Goal: Task Accomplishment & Management: Manage account settings

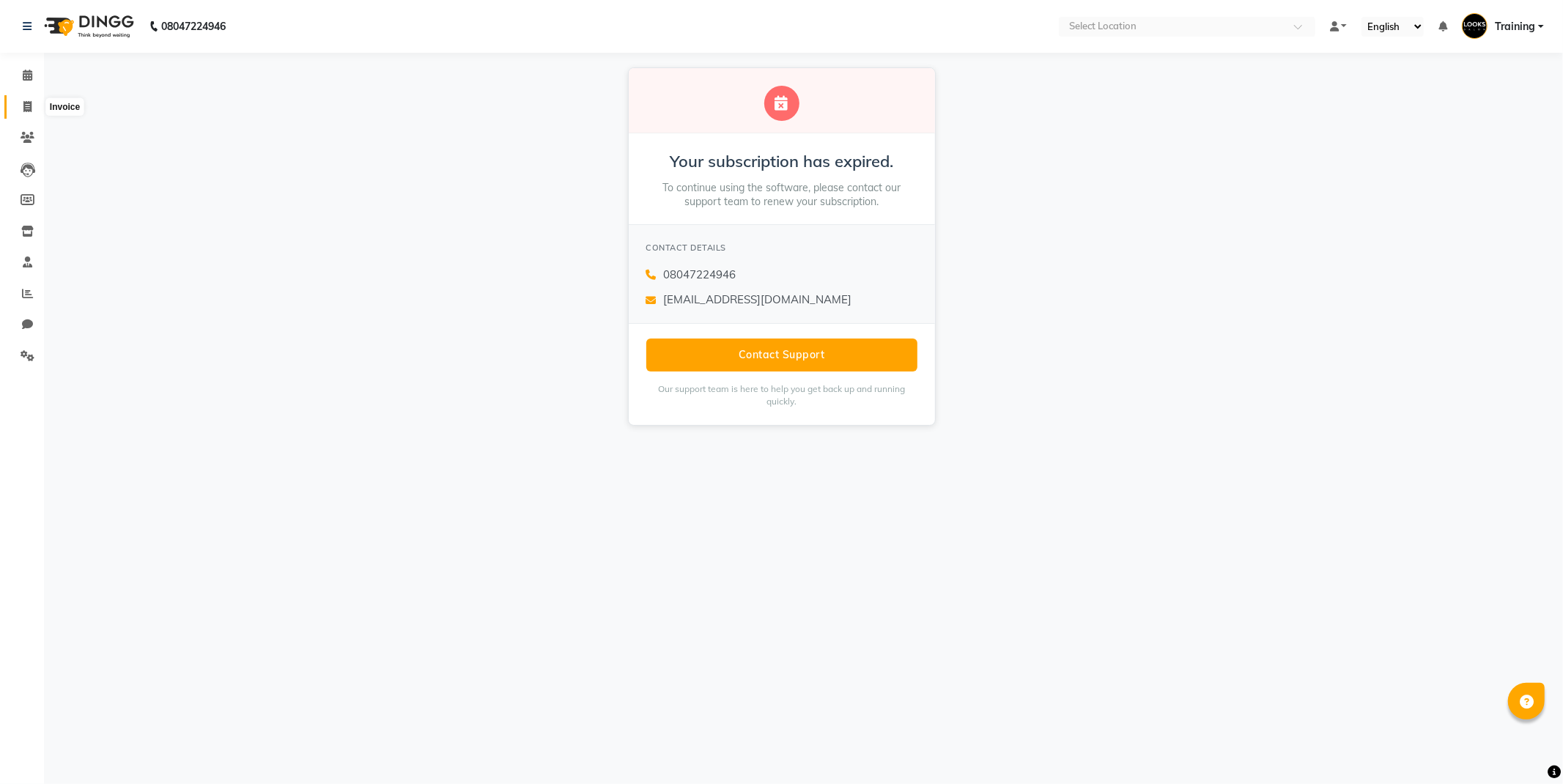
click at [24, 113] on span at bounding box center [28, 107] width 26 height 17
click at [1511, 24] on span "Training" at bounding box center [1515, 27] width 40 height 15
click at [1463, 111] on link "Sign out" at bounding box center [1469, 105] width 134 height 23
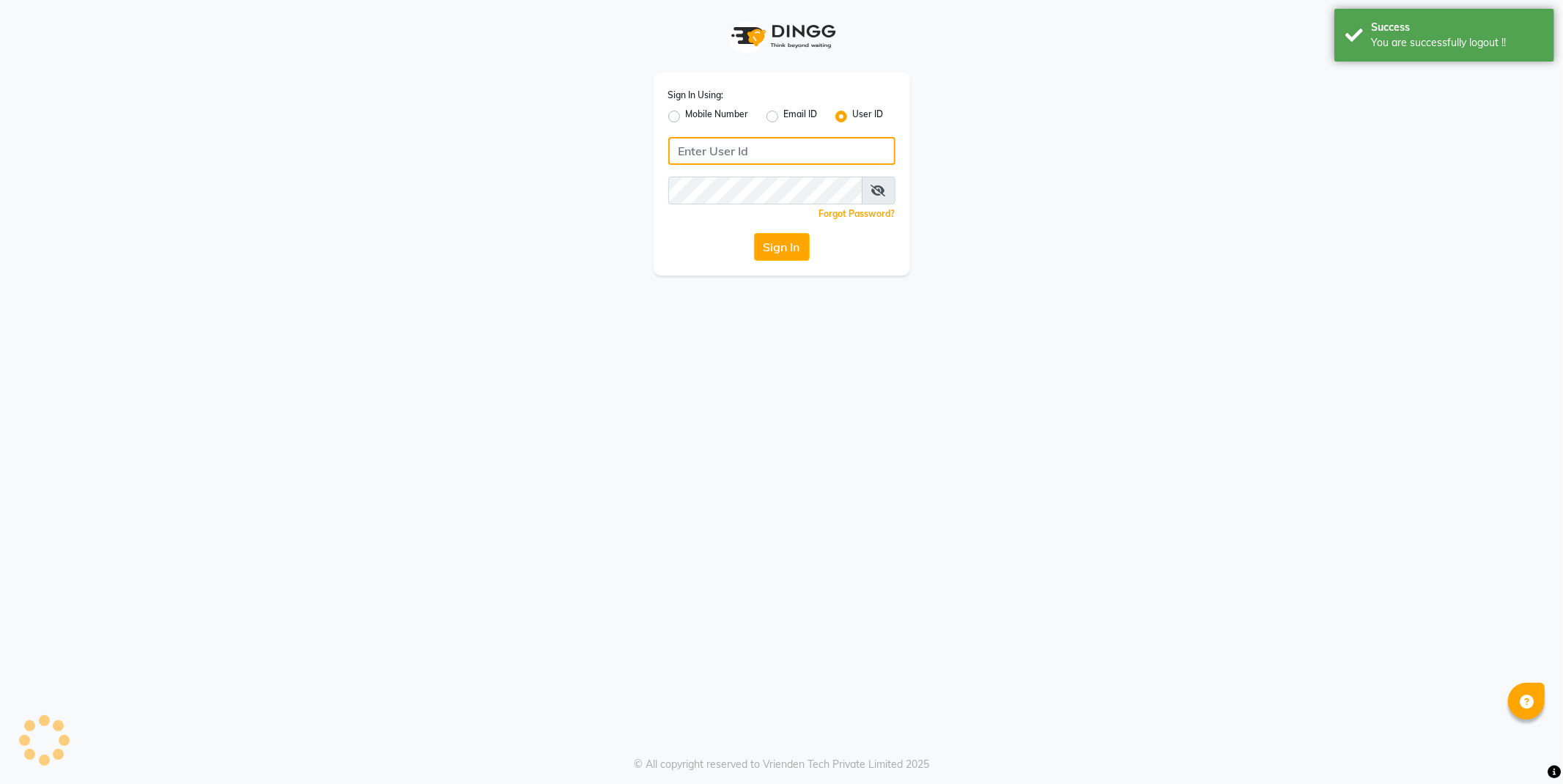
type input "e1780-15"
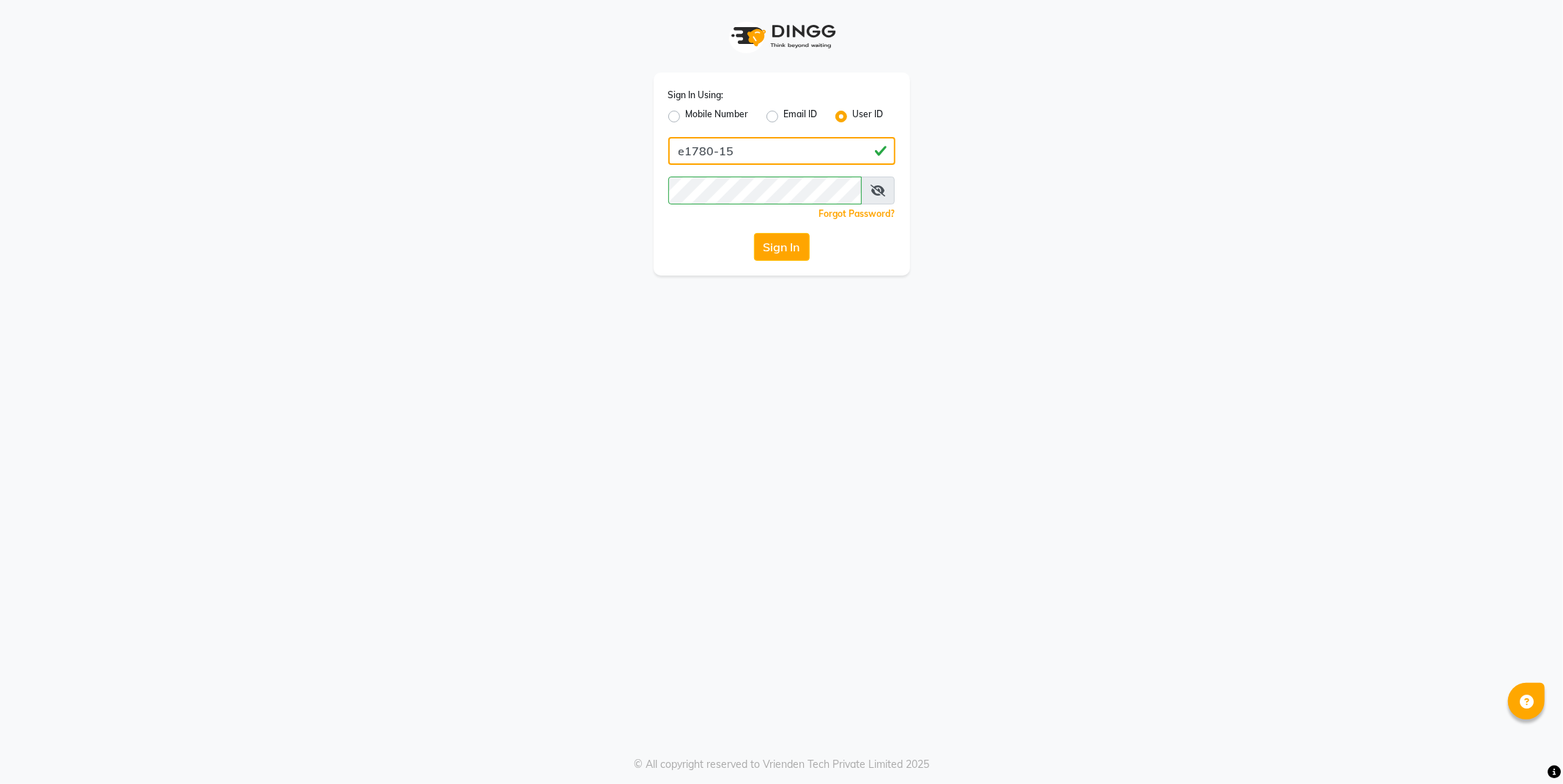
click at [807, 146] on input "e1780-15" at bounding box center [782, 151] width 228 height 28
click at [1027, 162] on div "Sign In Using: Mobile Number Email ID User ID e1780-15 Remember me Forgot Passw…" at bounding box center [782, 137] width 836 height 275
click at [884, 188] on icon at bounding box center [879, 191] width 15 height 12
click at [783, 156] on input "e1780-15" at bounding box center [782, 151] width 228 height 28
drag, startPoint x: 745, startPoint y: 146, endPoint x: 596, endPoint y: 141, distance: 149.1
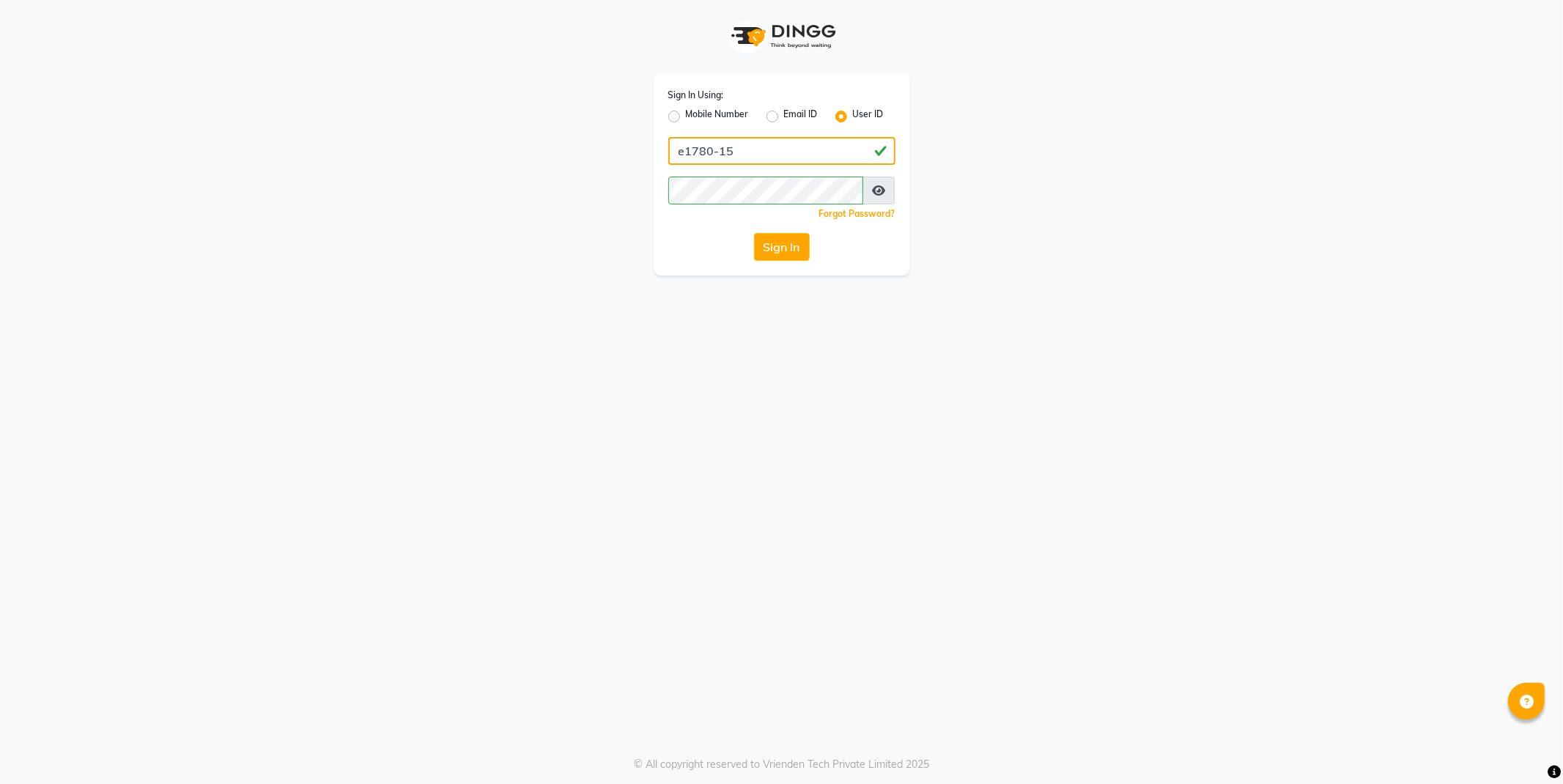
click at [596, 141] on div "Sign In Using: Mobile Number Email ID User ID e1780-15 Remember me Forgot Passw…" at bounding box center [782, 137] width 836 height 275
click at [686, 115] on label "Mobile Number" at bounding box center [717, 116] width 63 height 18
click at [686, 115] on input "Mobile Number" at bounding box center [690, 112] width 9 height 9
radio input "true"
radio input "false"
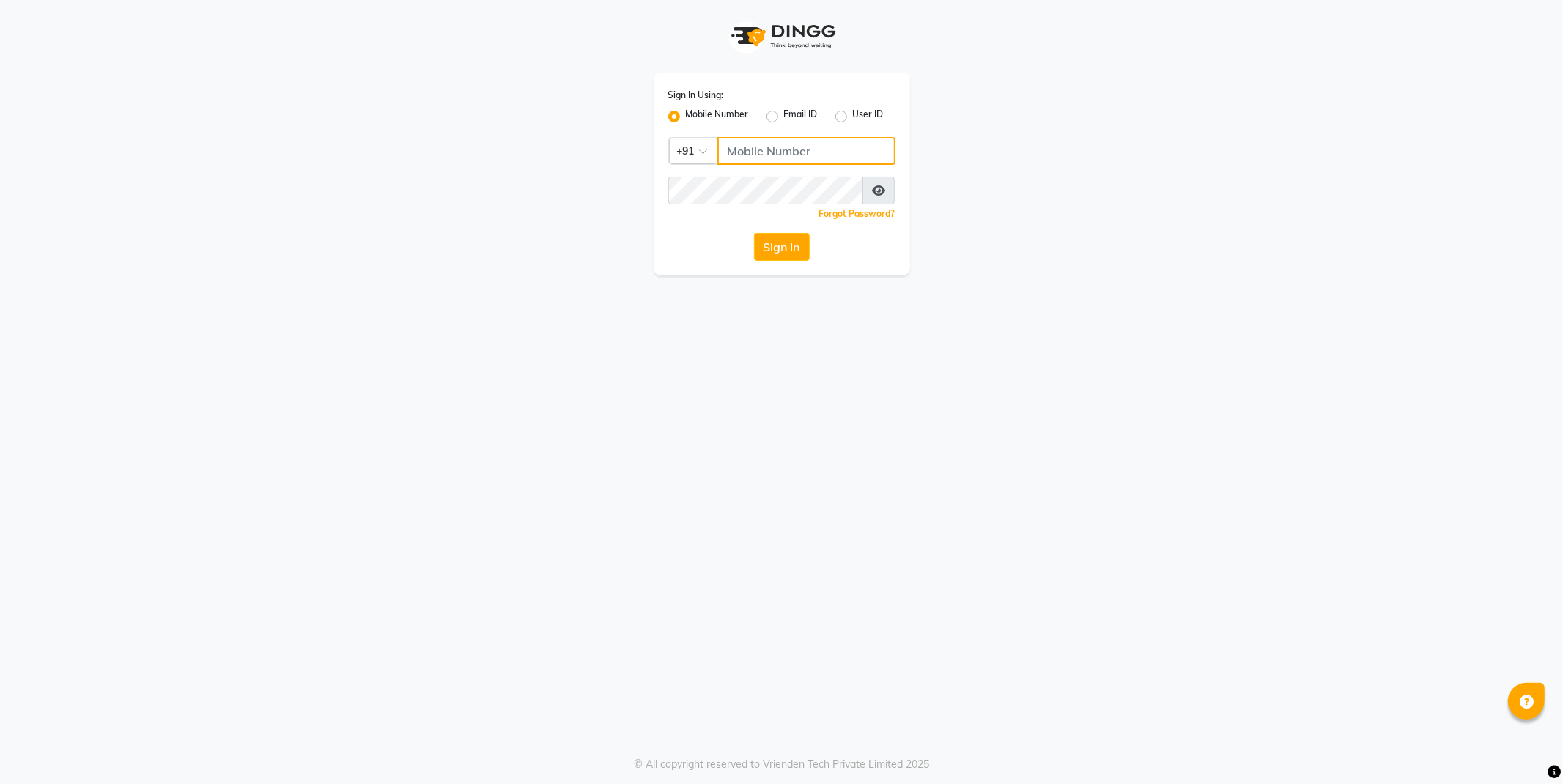
click at [789, 151] on input "Username" at bounding box center [807, 151] width 178 height 28
type input "8447797822"
click at [754, 233] on button "Sign In" at bounding box center [782, 247] width 56 height 28
